Goal: Task Accomplishment & Management: Complete application form

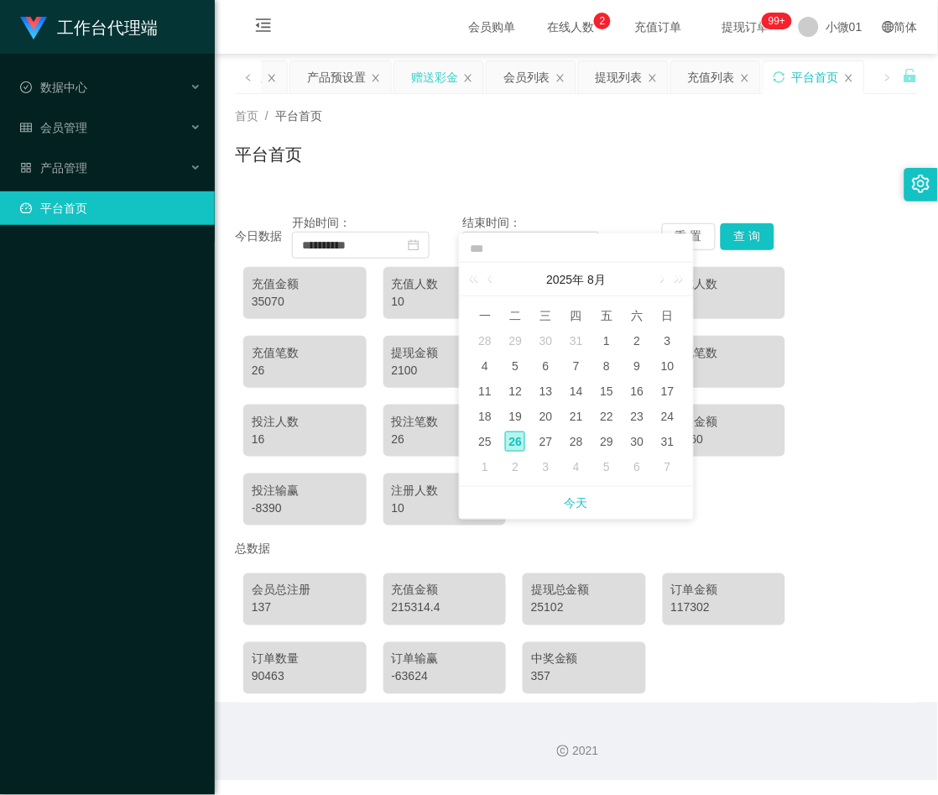
click at [412, 79] on div "赠送彩金" at bounding box center [434, 77] width 47 height 32
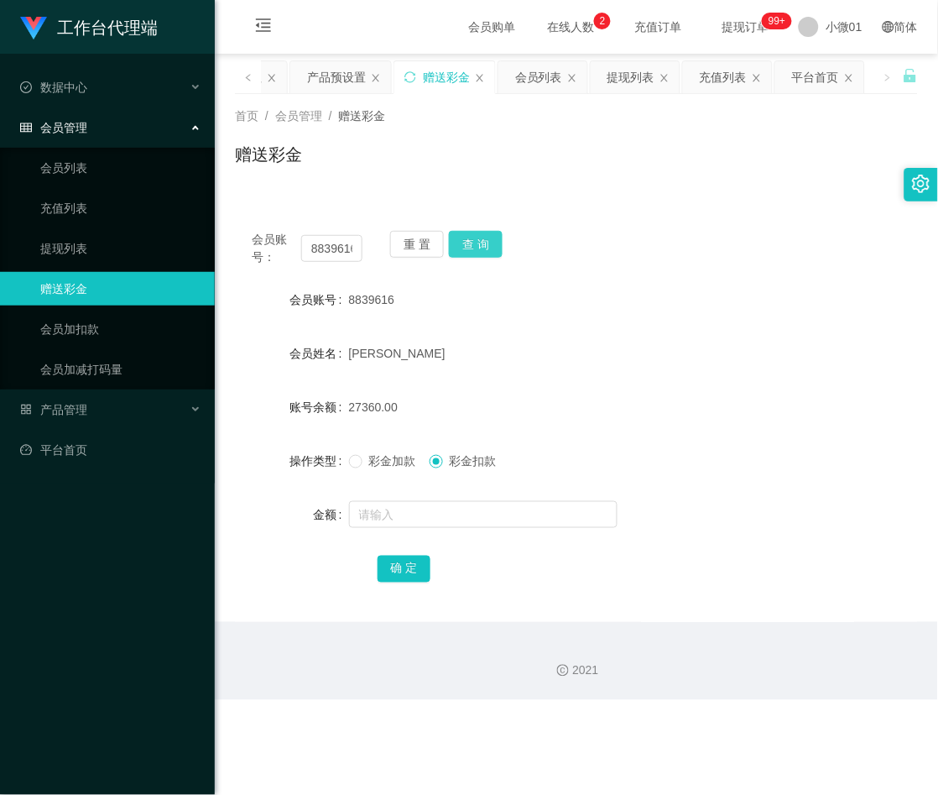
click at [473, 248] on button "查 询" at bounding box center [476, 244] width 54 height 27
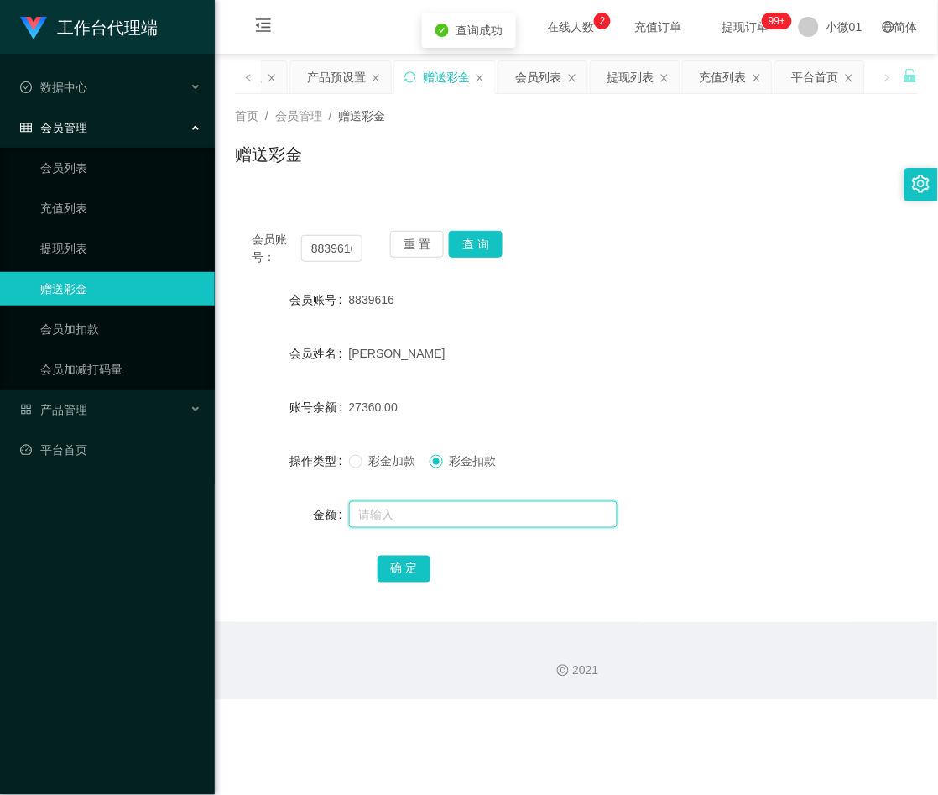
click at [383, 507] on input "text" at bounding box center [483, 514] width 269 height 27
type input "1440"
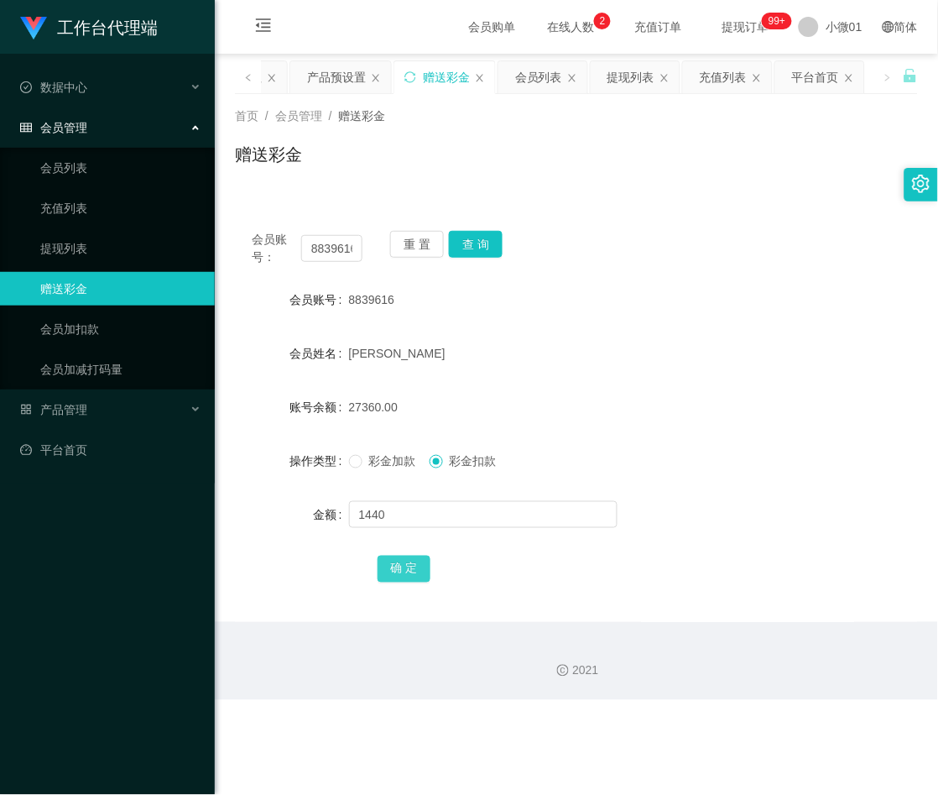
click at [392, 573] on button "确 定" at bounding box center [405, 569] width 54 height 27
click at [363, 457] on span "彩金加款" at bounding box center [393, 460] width 60 height 13
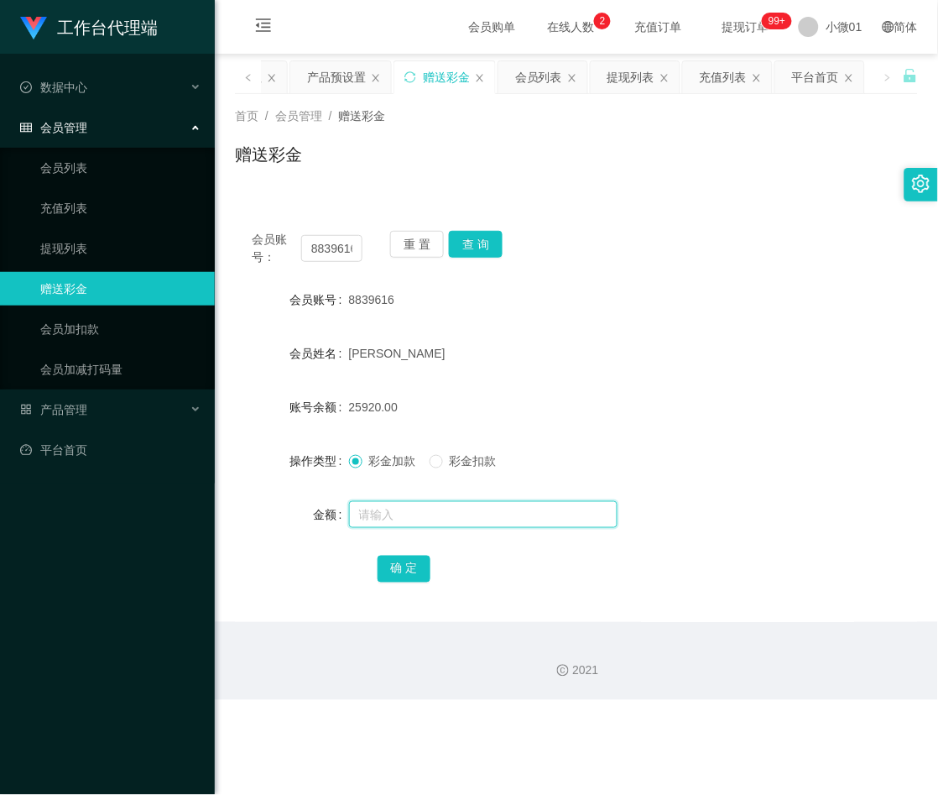
click at [370, 513] on input "text" at bounding box center [483, 514] width 269 height 27
type input "2880"
click at [386, 567] on button "确 定" at bounding box center [405, 569] width 54 height 27
drag, startPoint x: 348, startPoint y: 412, endPoint x: 376, endPoint y: 409, distance: 27.8
click at [376, 409] on span "28800.00" at bounding box center [373, 406] width 49 height 13
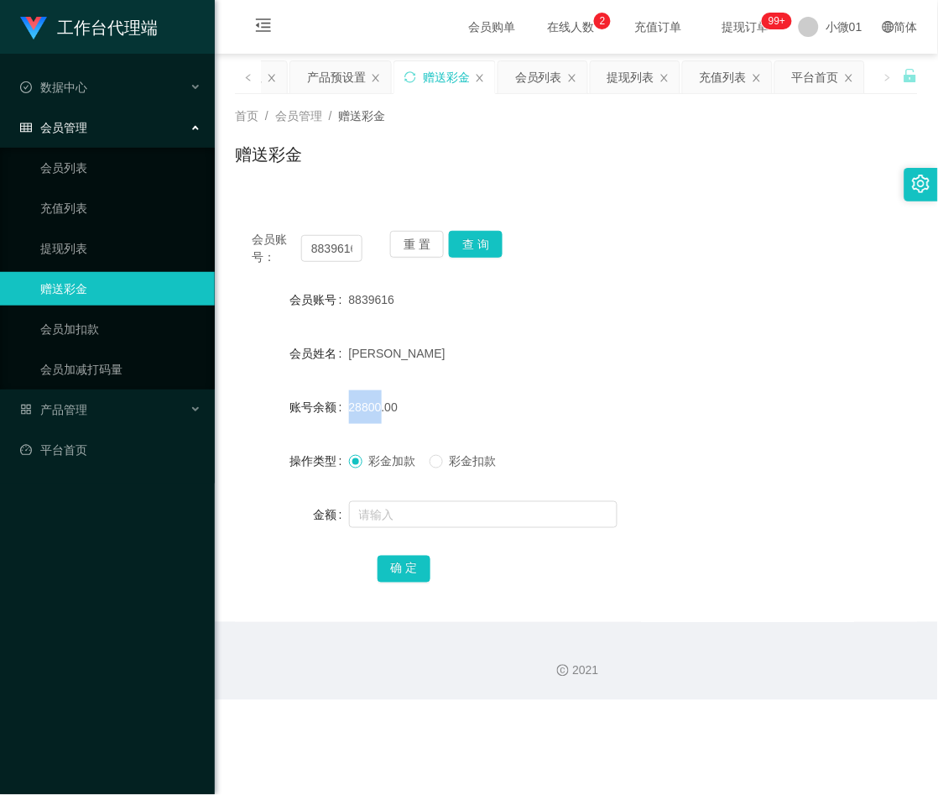
copy span "28800"
click at [331, 72] on div "产品预设置" at bounding box center [336, 77] width 59 height 32
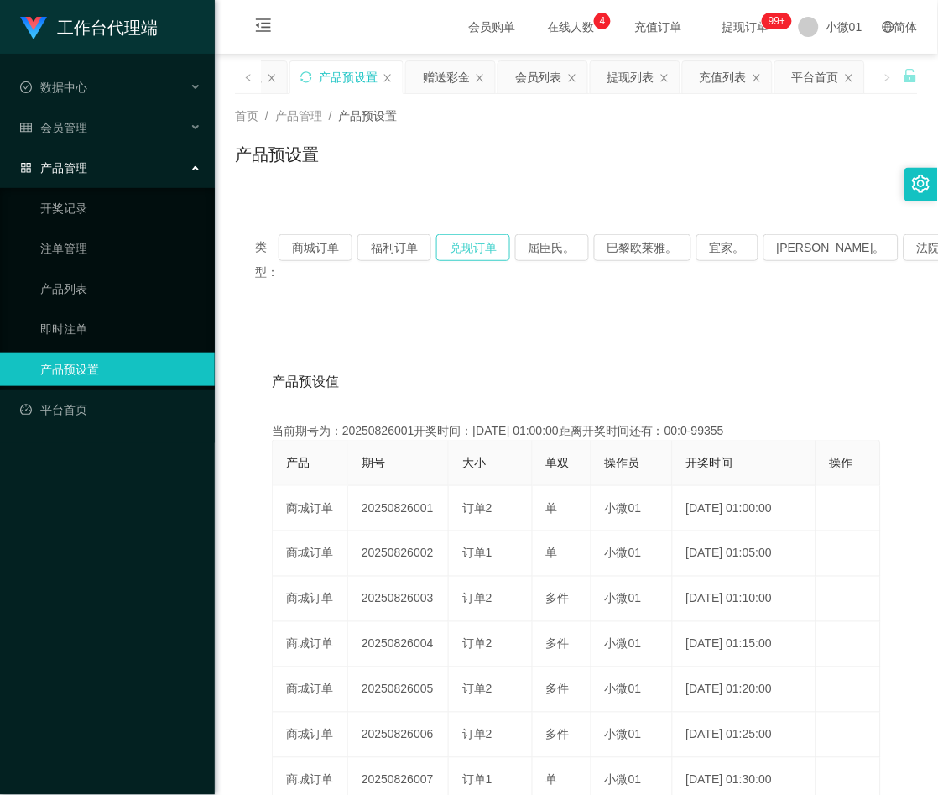
click at [500, 245] on button "兑现订单" at bounding box center [473, 247] width 74 height 27
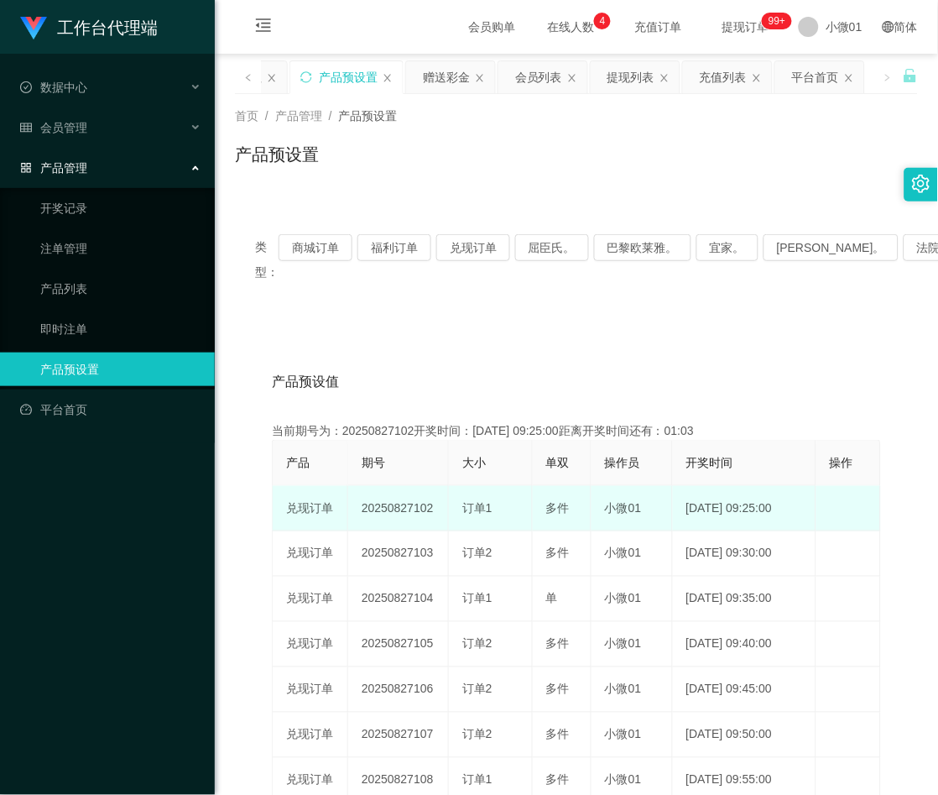
click at [420, 509] on td "20250827102" at bounding box center [398, 508] width 101 height 45
copy td "20250827102"
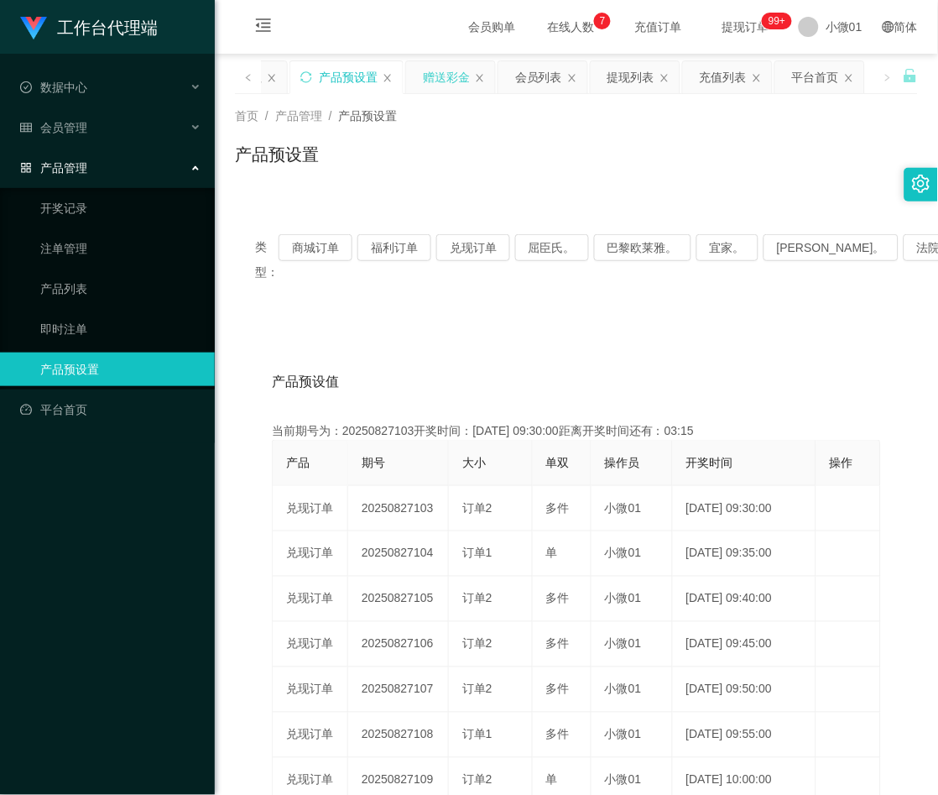
drag, startPoint x: 442, startPoint y: 70, endPoint x: 433, endPoint y: 74, distance: 9.8
click at [442, 70] on div "赠送彩金" at bounding box center [446, 77] width 47 height 32
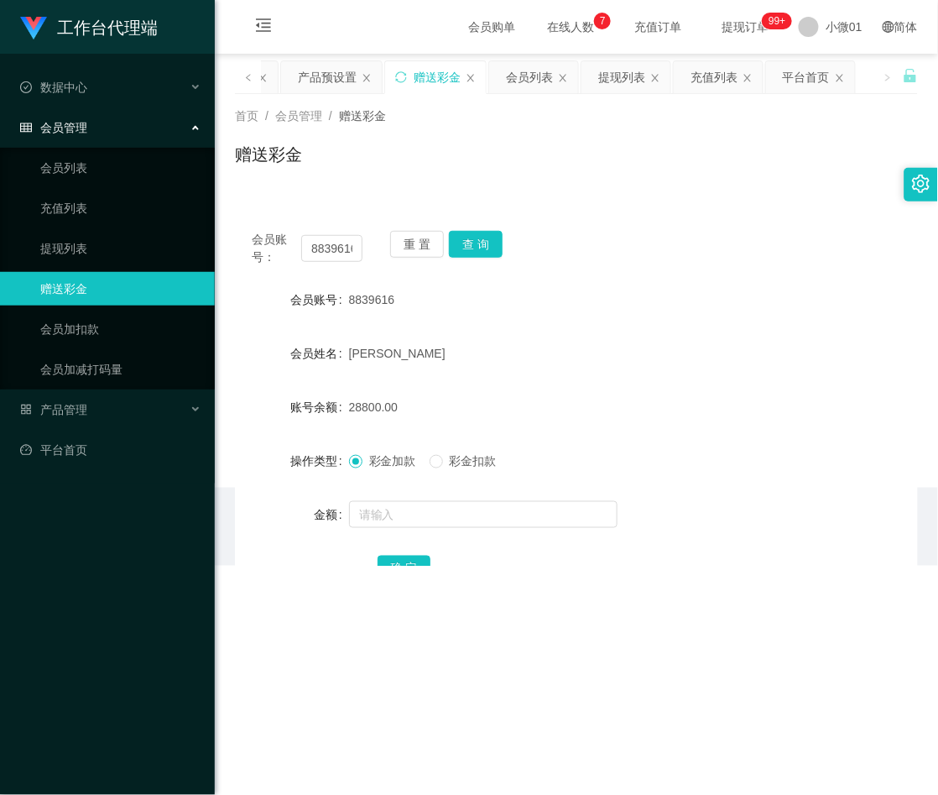
click at [70, 128] on font "会员管理" at bounding box center [63, 127] width 47 height 13
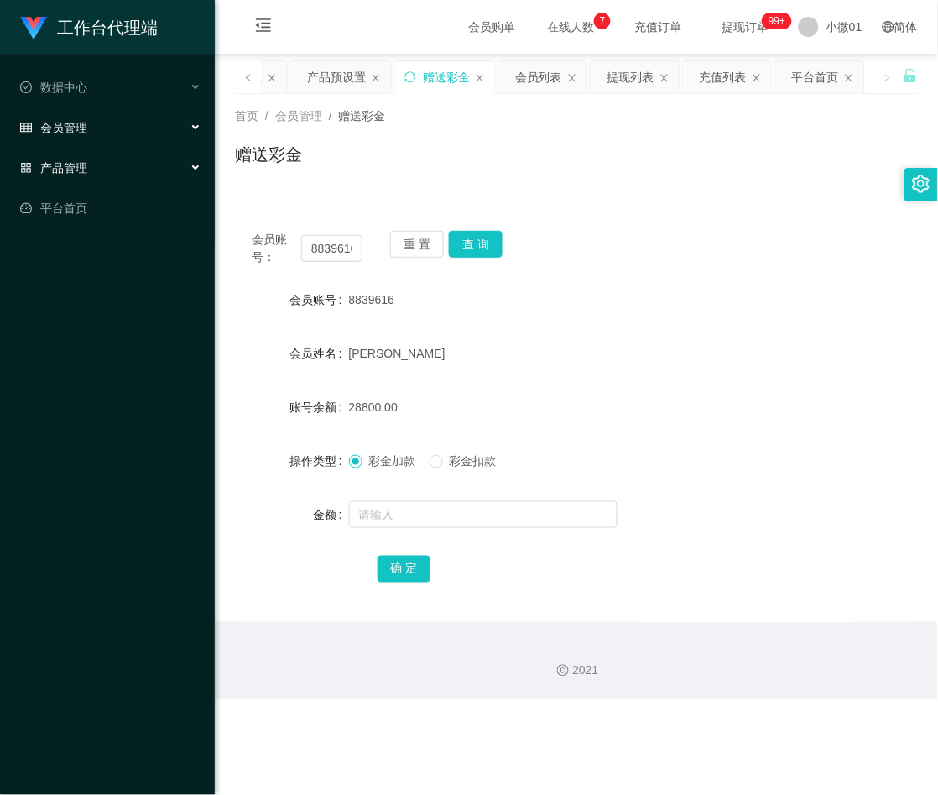
click at [72, 170] on font "产品管理" at bounding box center [63, 167] width 47 height 13
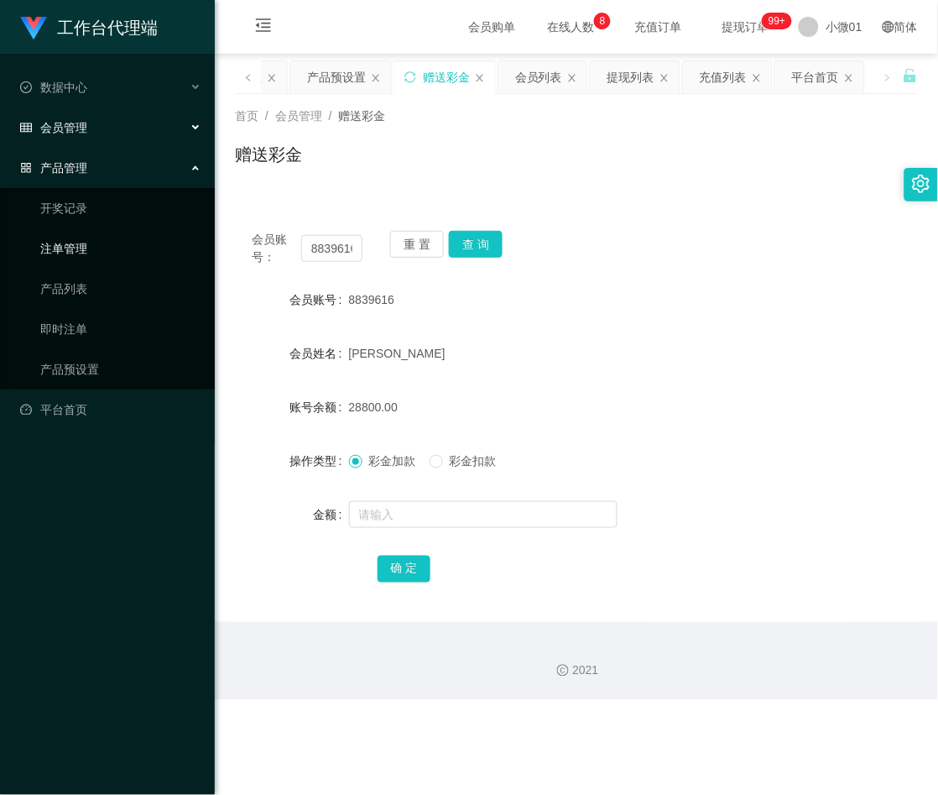
drag, startPoint x: 67, startPoint y: 261, endPoint x: 111, endPoint y: 258, distance: 43.7
click at [67, 261] on link "注单管理" at bounding box center [120, 249] width 161 height 34
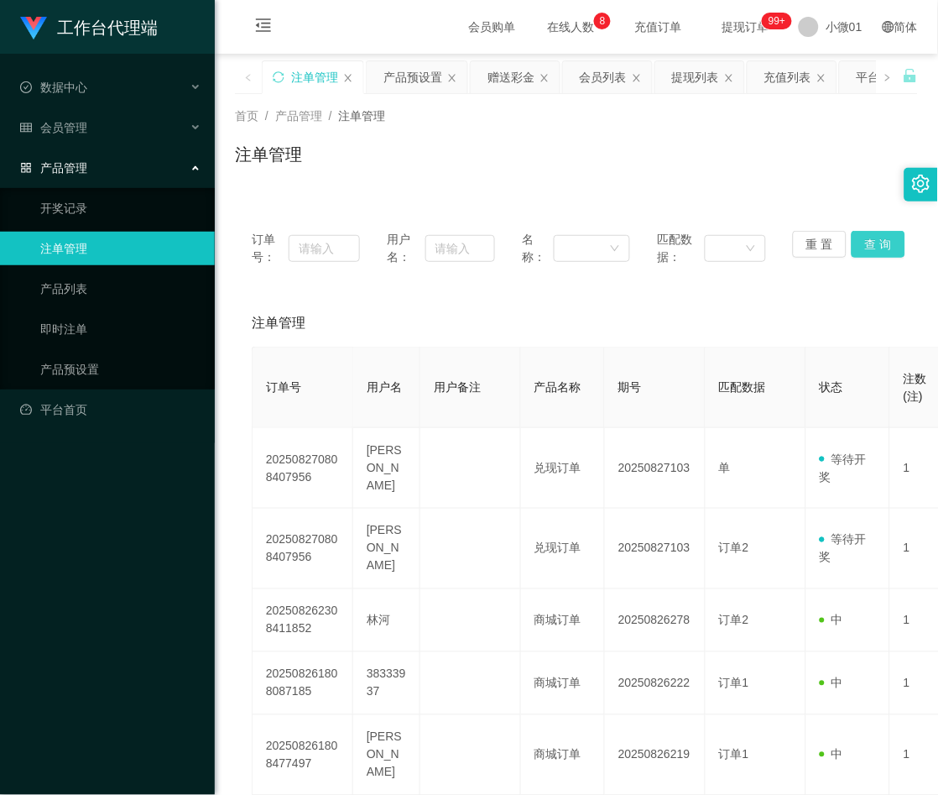
click at [865, 245] on button "查 询" at bounding box center [879, 244] width 54 height 27
click at [865, 245] on div "重 置 查 询" at bounding box center [847, 248] width 108 height 35
click at [865, 245] on button "查 询" at bounding box center [879, 244] width 54 height 27
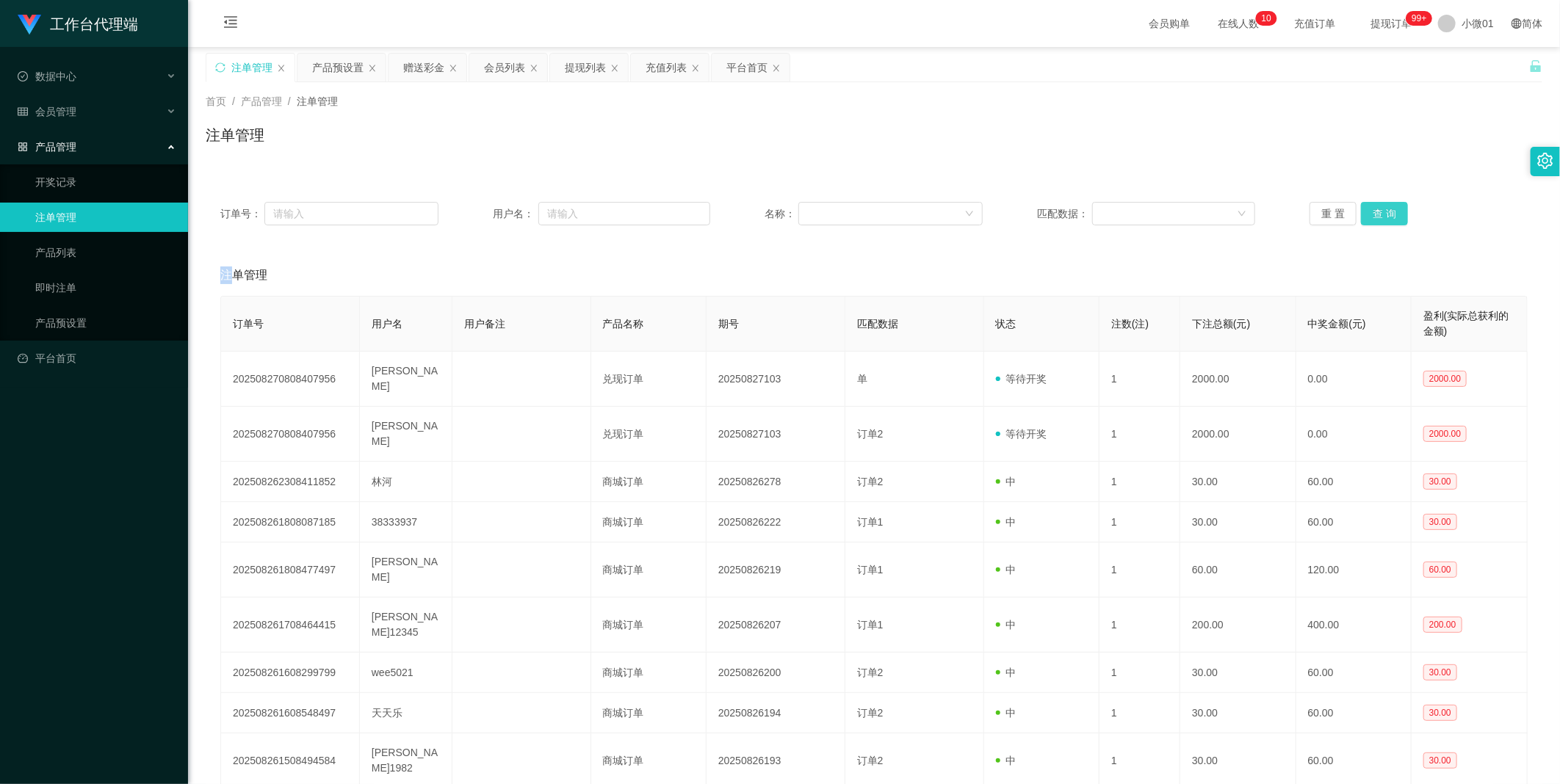
click at [1238, 215] on button "查 询" at bounding box center [1385, 214] width 47 height 24
click at [1238, 215] on div "重 置 查 询" at bounding box center [1418, 214] width 218 height 24
click at [426, 74] on div "赠送彩金" at bounding box center [424, 67] width 41 height 28
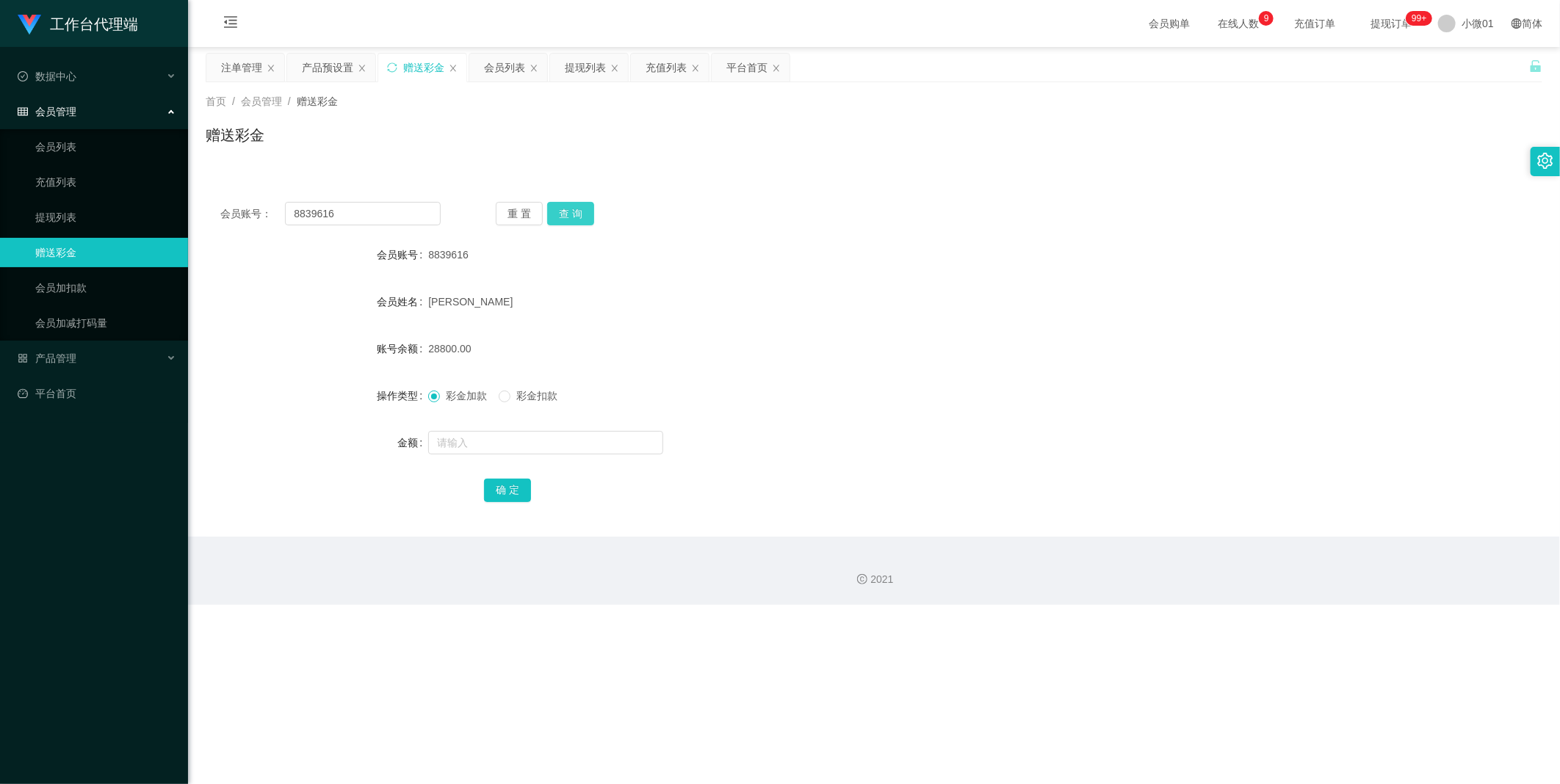
click at [560, 224] on button "查 询" at bounding box center [571, 214] width 47 height 24
drag, startPoint x: 356, startPoint y: 211, endPoint x: 192, endPoint y: 242, distance: 166.9
click at [1, 208] on section "工作台代理端 数据中心 会员管理 会员列表 充值列表 提现列表 赠送彩金 会员加扣款 会员加减打码量 产品管理 开奖记录 注单管理 产品列表 即时注单 产品预…" at bounding box center [780, 302] width 1560 height 605
paste input "tecksern"
type input "tecksern"
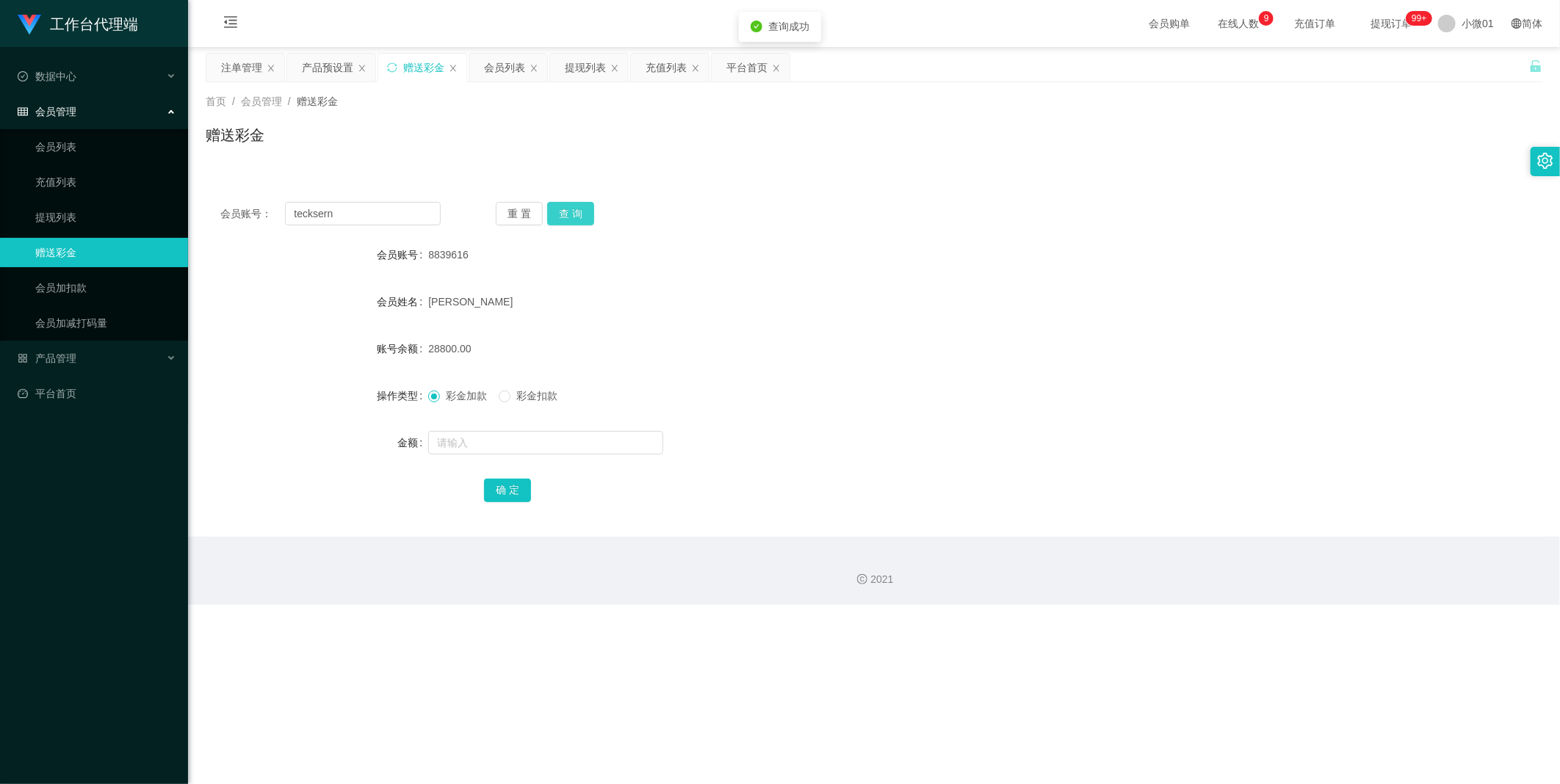
click at [559, 210] on button "查 询" at bounding box center [571, 214] width 47 height 24
click at [559, 210] on button "查 询" at bounding box center [579, 214] width 63 height 24
click at [474, 437] on input "text" at bounding box center [545, 443] width 235 height 24
type input "2000"
click at [502, 493] on button "确 定" at bounding box center [508, 490] width 47 height 24
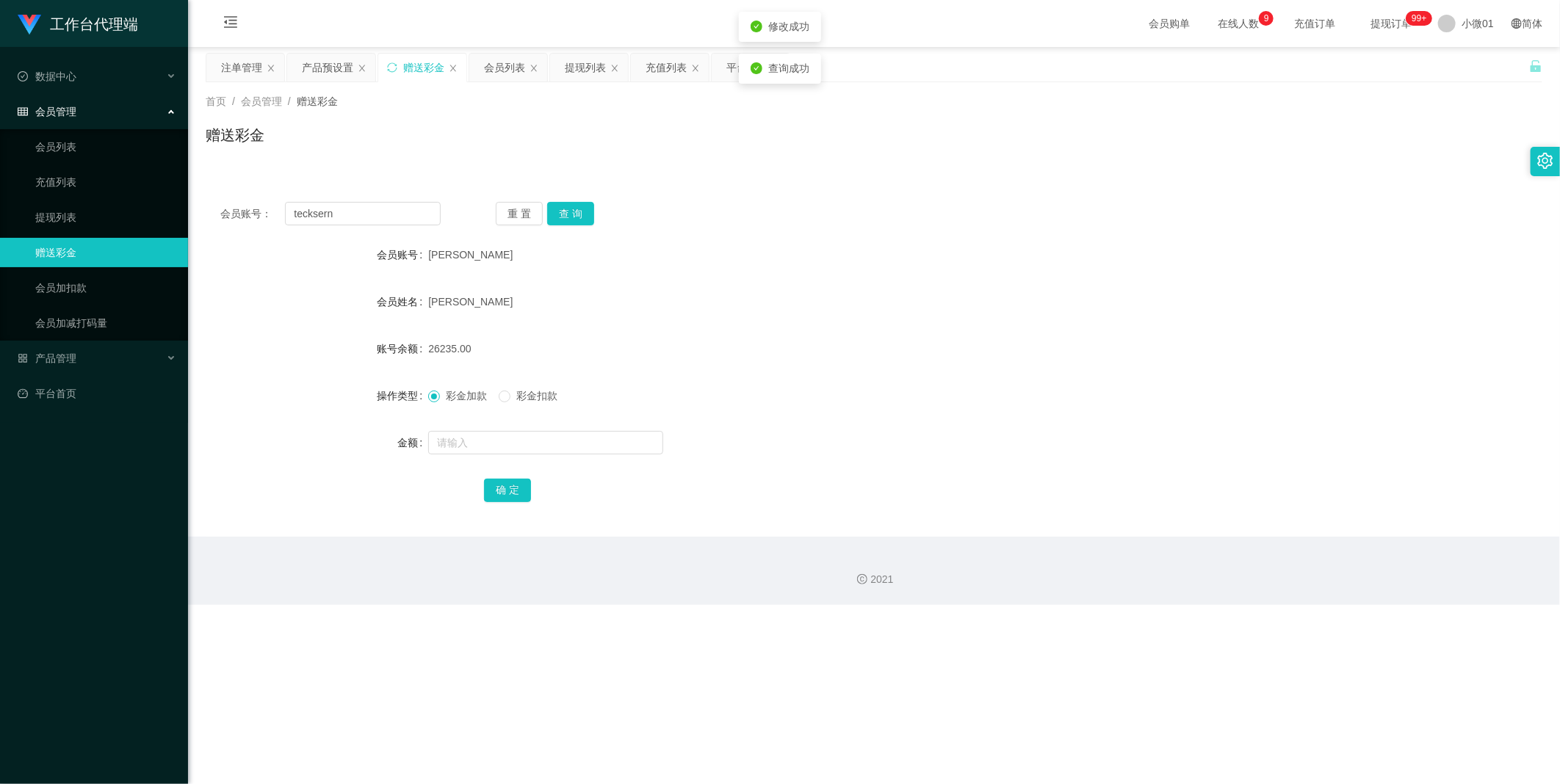
click at [972, 312] on div "[PERSON_NAME]" at bounding box center [818, 302] width 780 height 30
